Goal: Task Accomplishment & Management: Use online tool/utility

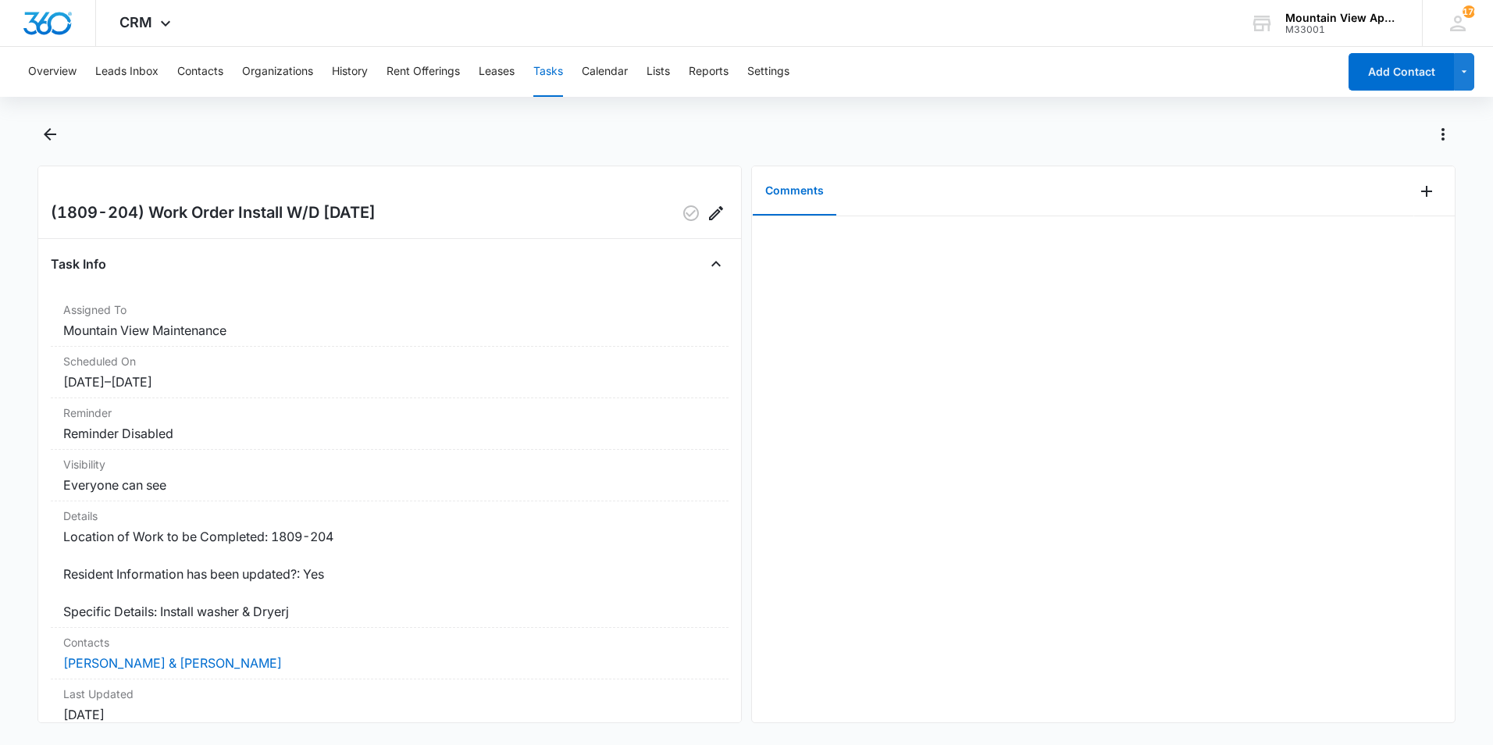
click at [29, 130] on main "(1809-204) Work Order Install W/D [DATE] Task Info Assigned To Mountain View Ma…" at bounding box center [746, 432] width 1493 height 620
drag, startPoint x: 317, startPoint y: 475, endPoint x: 317, endPoint y: 465, distance: 10.2
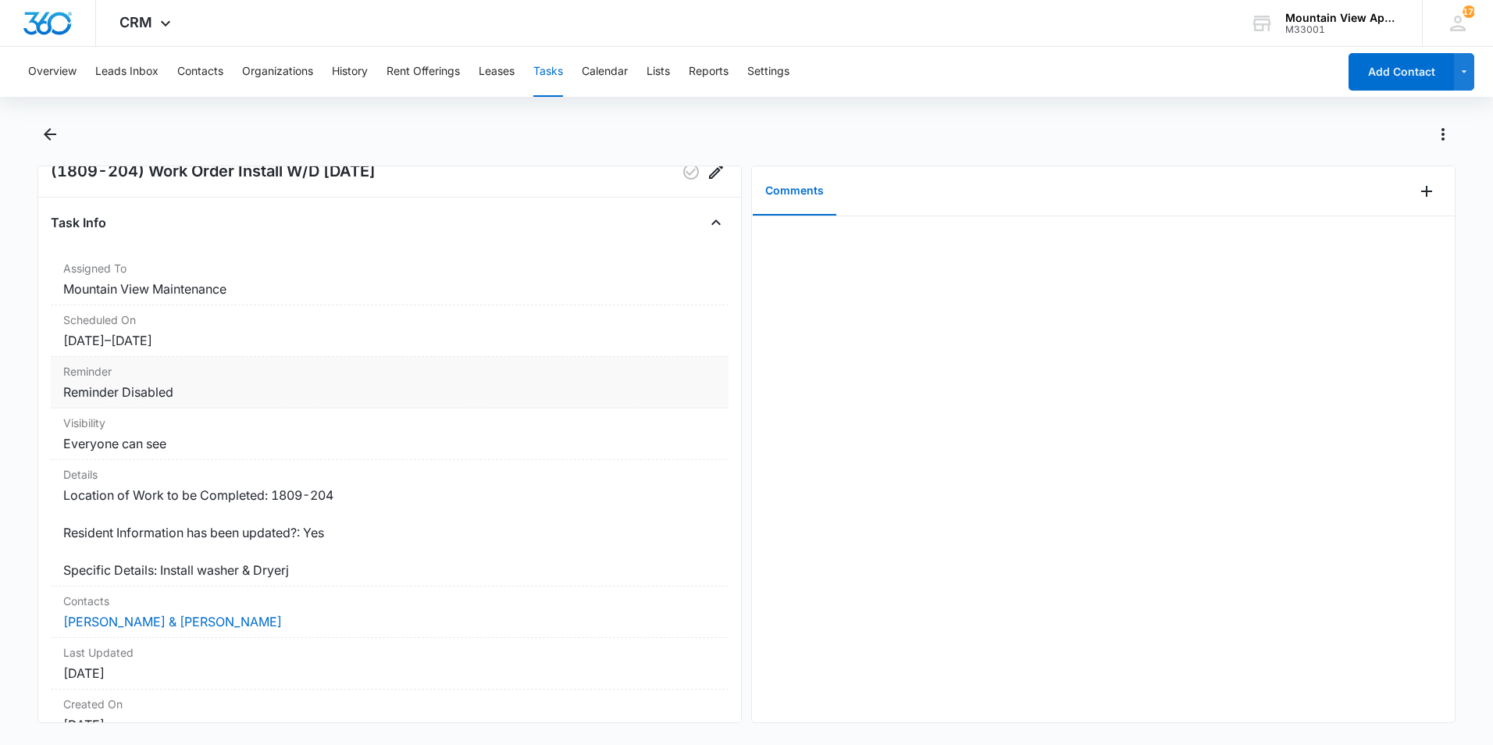
scroll to position [78, 0]
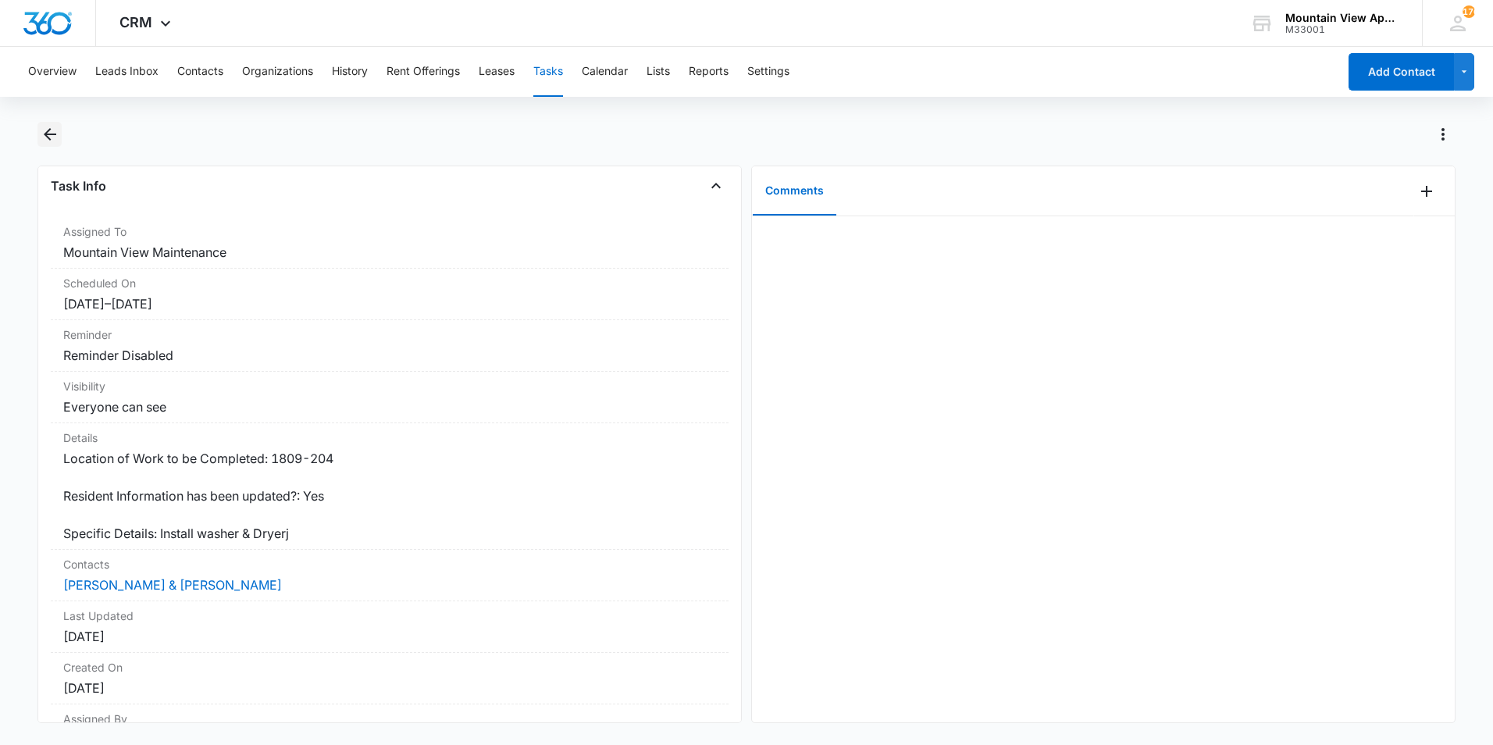
click at [37, 136] on main "(1809-204) Work Order Install W/D [DATE] Task Info Assigned To Mountain View Ma…" at bounding box center [746, 432] width 1493 height 620
click at [49, 135] on icon "Back" at bounding box center [50, 134] width 12 height 12
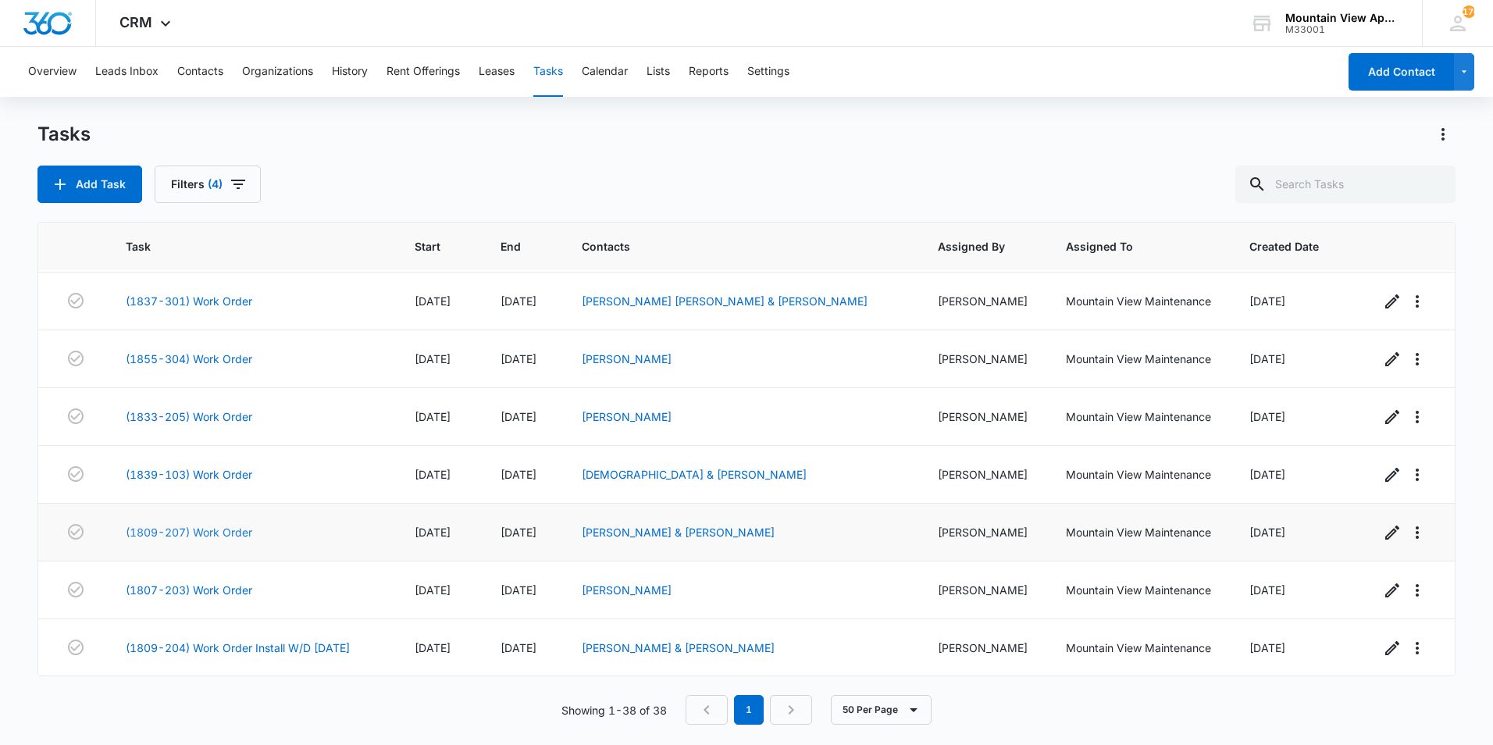
scroll to position [1791, 0]
click at [226, 416] on link "(1833-205) Work Order" at bounding box center [189, 416] width 127 height 16
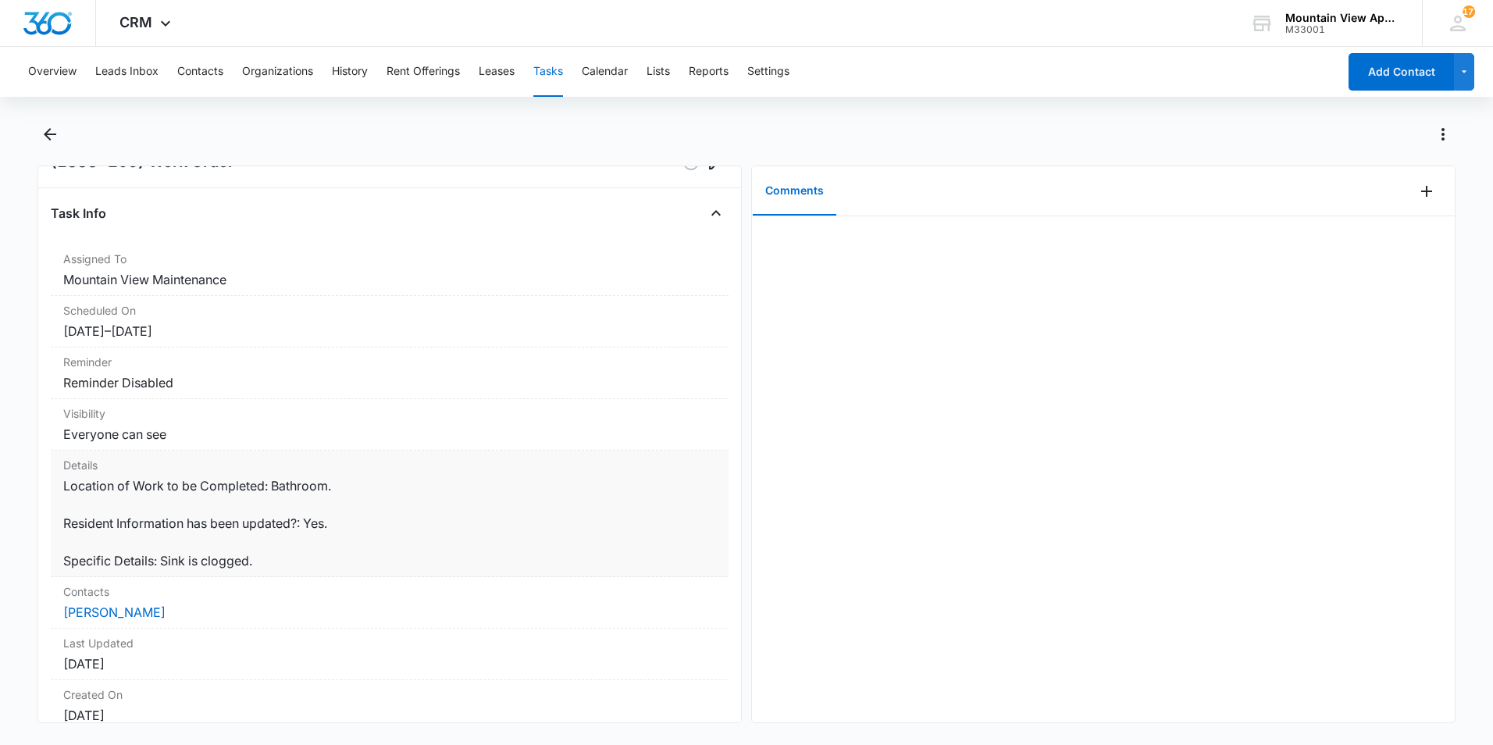
scroll to position [78, 0]
